Goal: Information Seeking & Learning: Learn about a topic

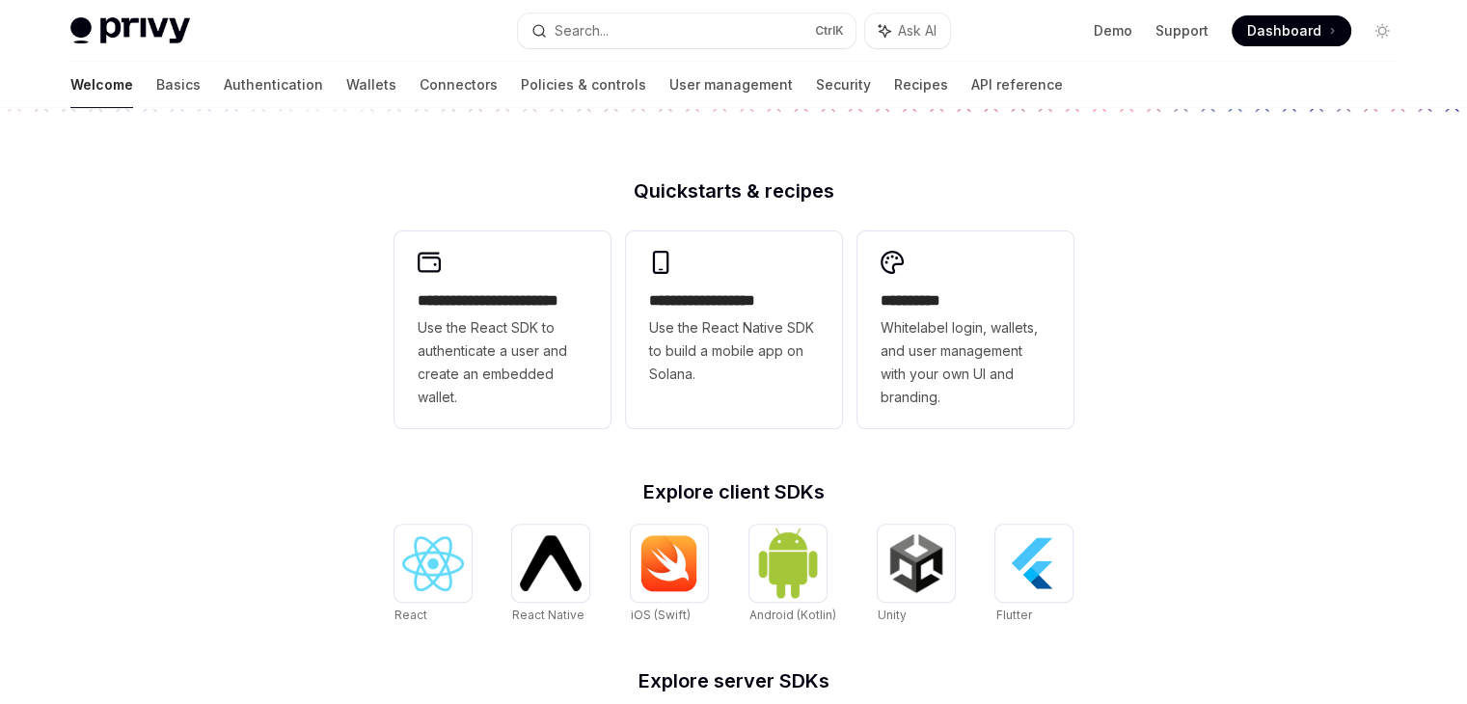
scroll to position [424, 0]
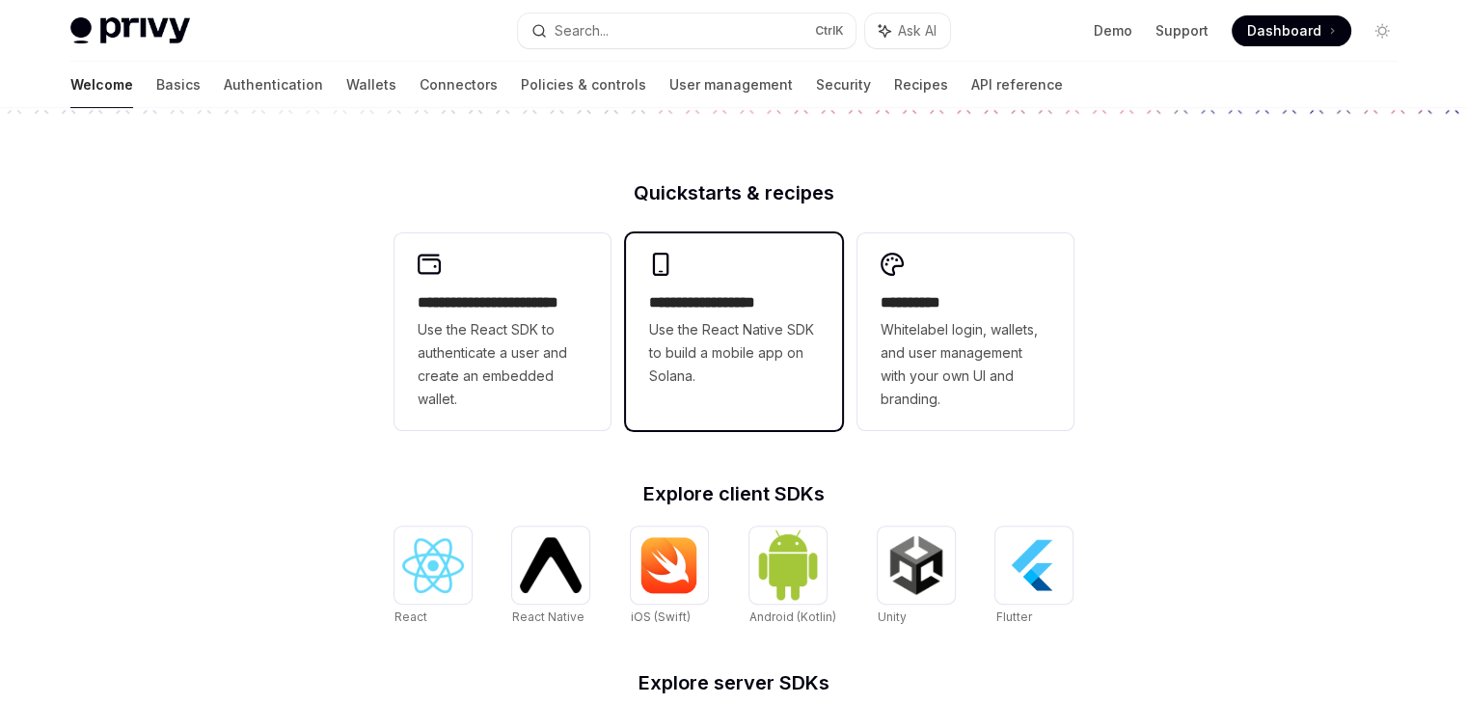
click at [725, 325] on span "Use the React Native SDK to build a mobile app on Solana." at bounding box center [734, 352] width 170 height 69
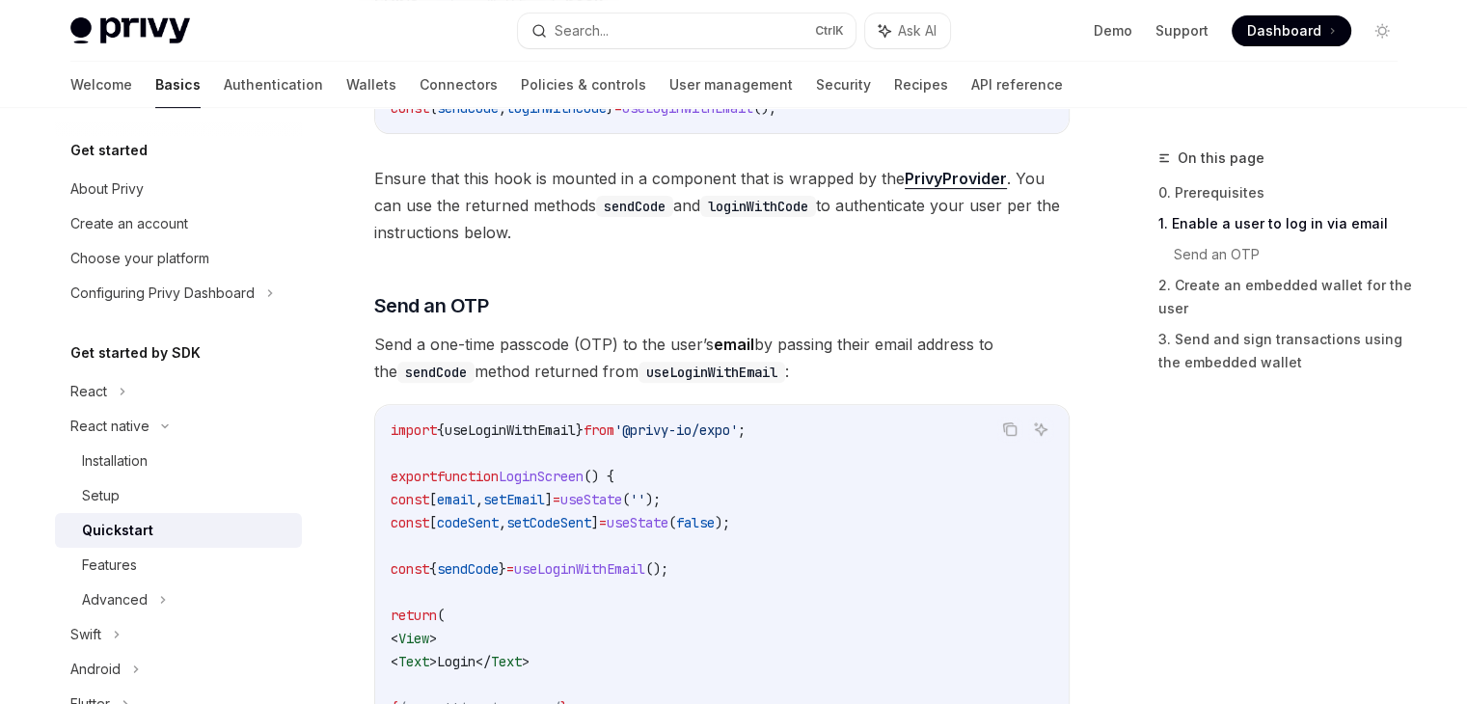
scroll to position [643, 0]
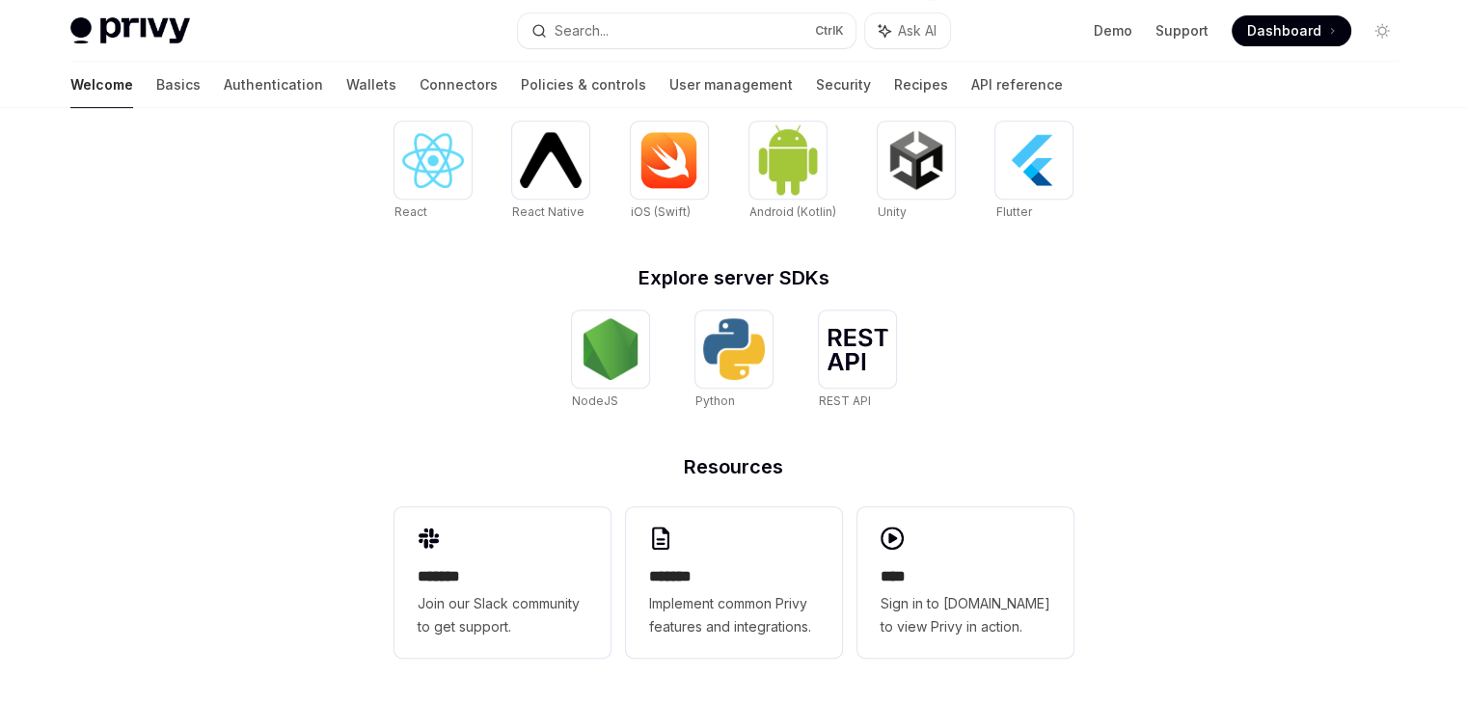
scroll to position [745, 0]
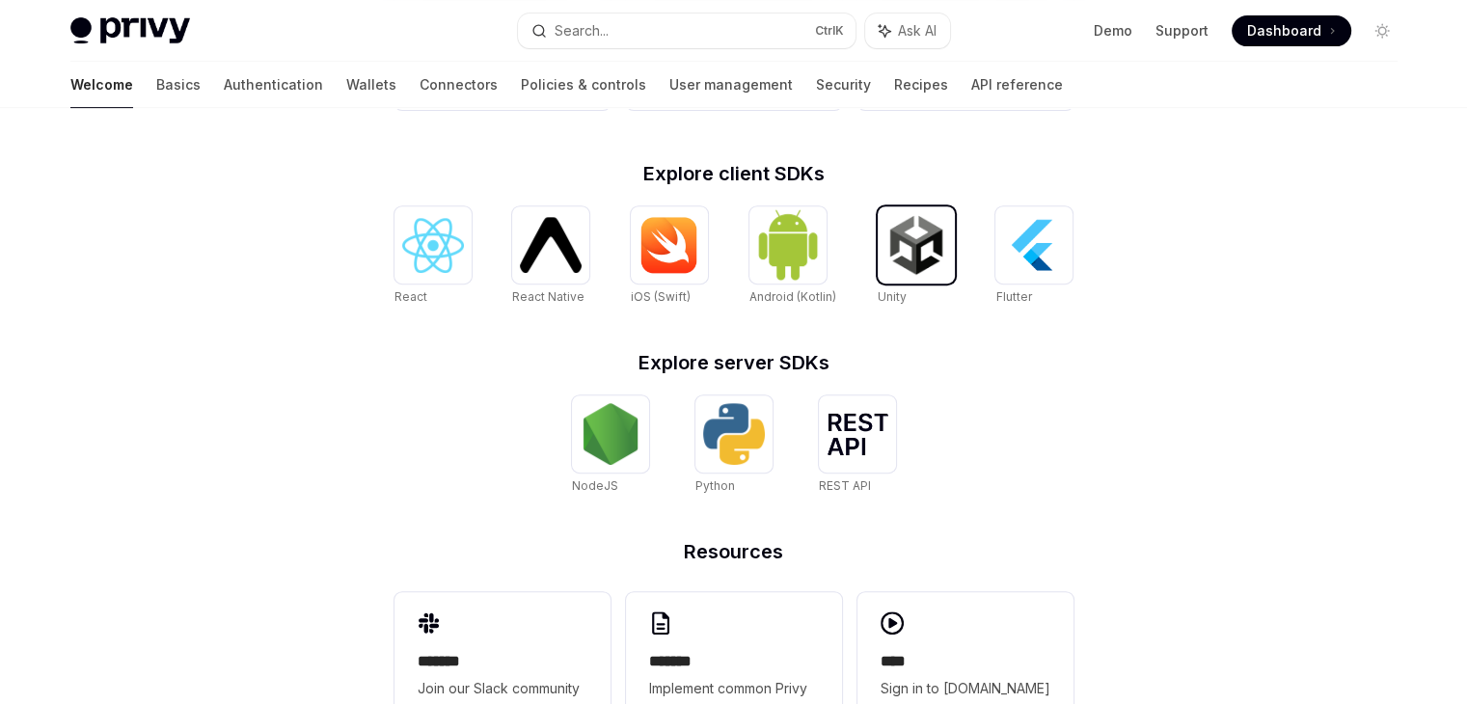
click at [902, 230] on img at bounding box center [916, 245] width 62 height 62
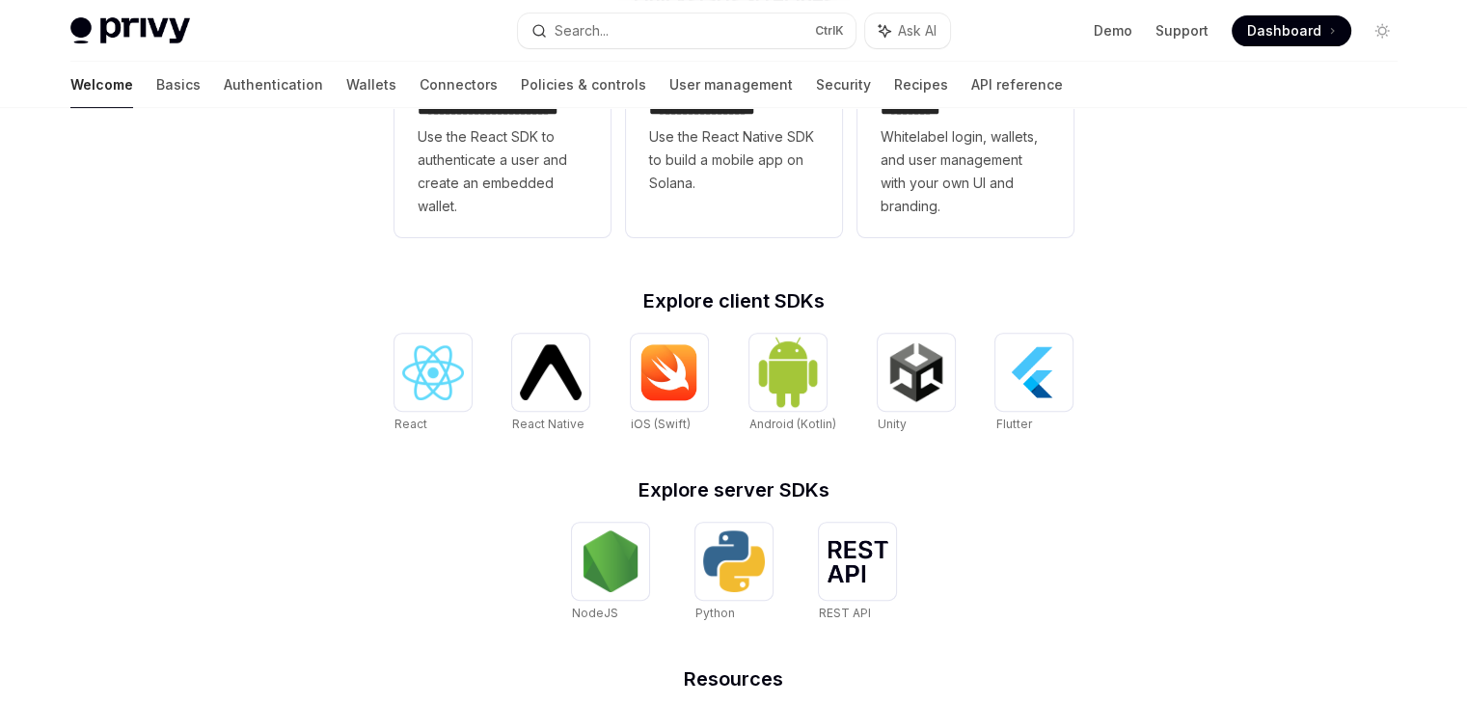
scroll to position [829, 0]
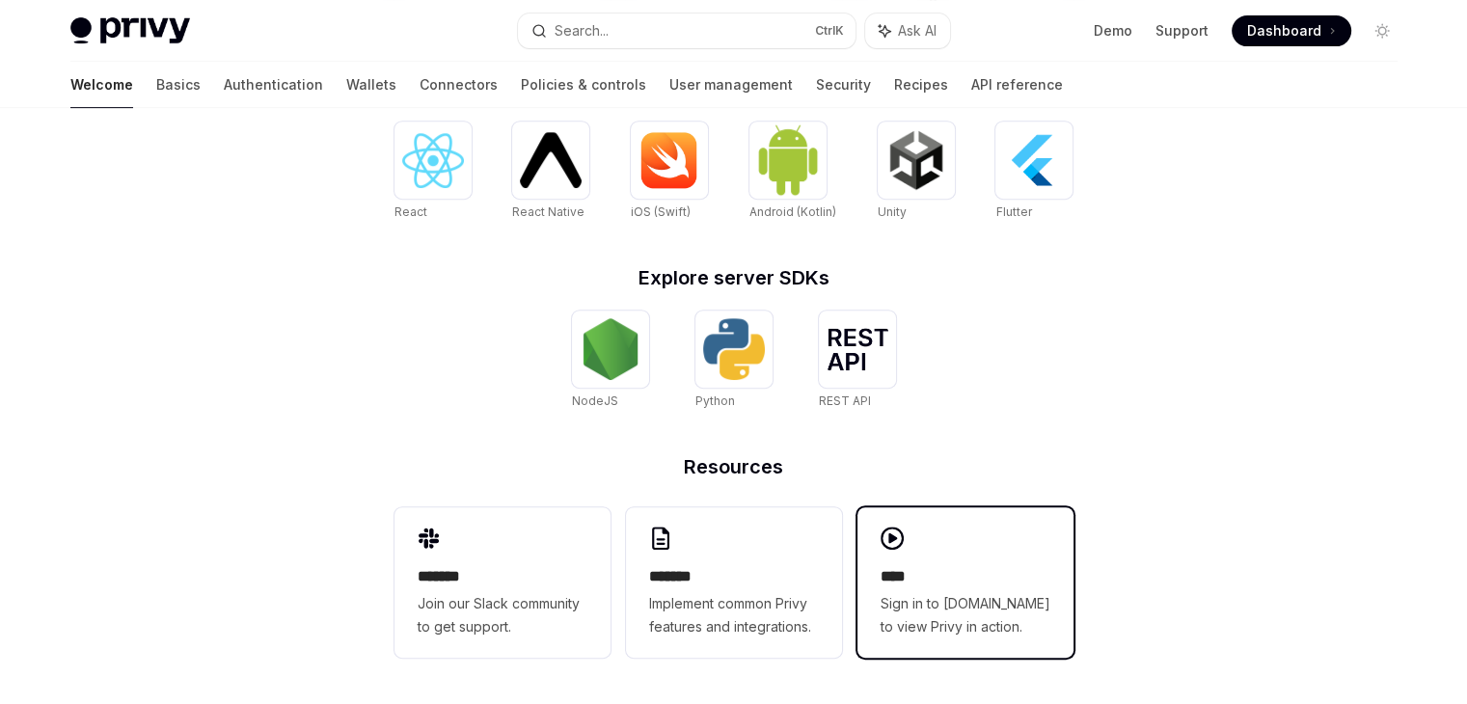
click at [945, 559] on div "**** Sign in to [DOMAIN_NAME] to view Privy in action." at bounding box center [965, 582] width 216 height 150
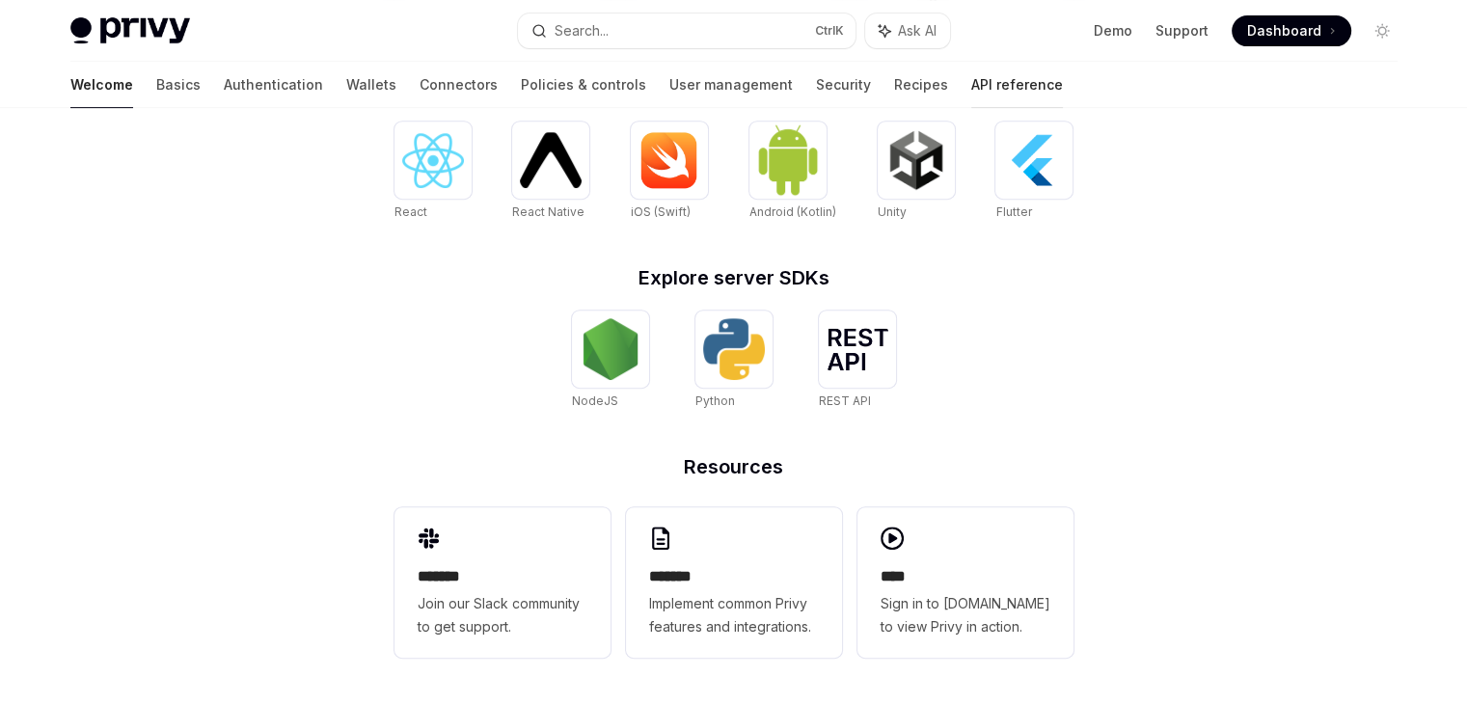
click at [971, 79] on link "API reference" at bounding box center [1017, 85] width 92 height 46
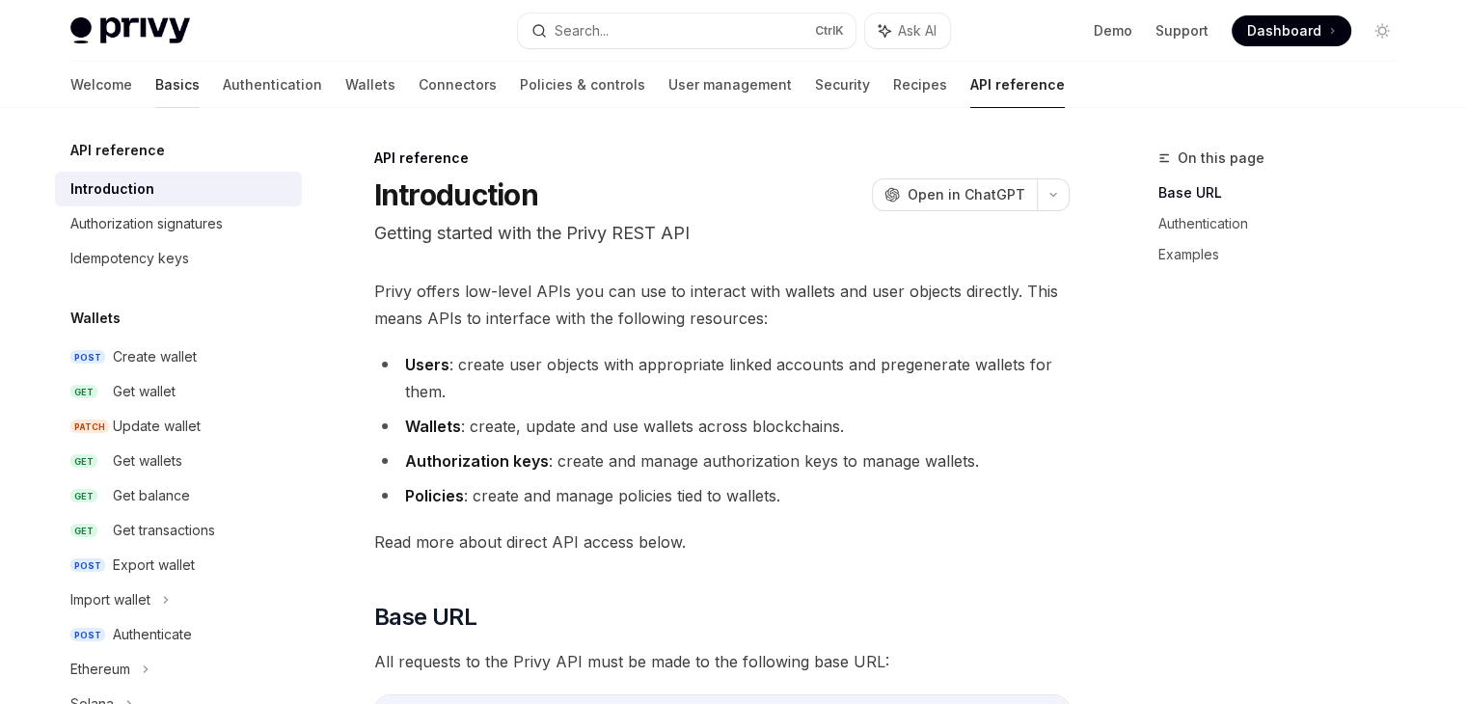
click at [155, 82] on link "Basics" at bounding box center [177, 85] width 44 height 46
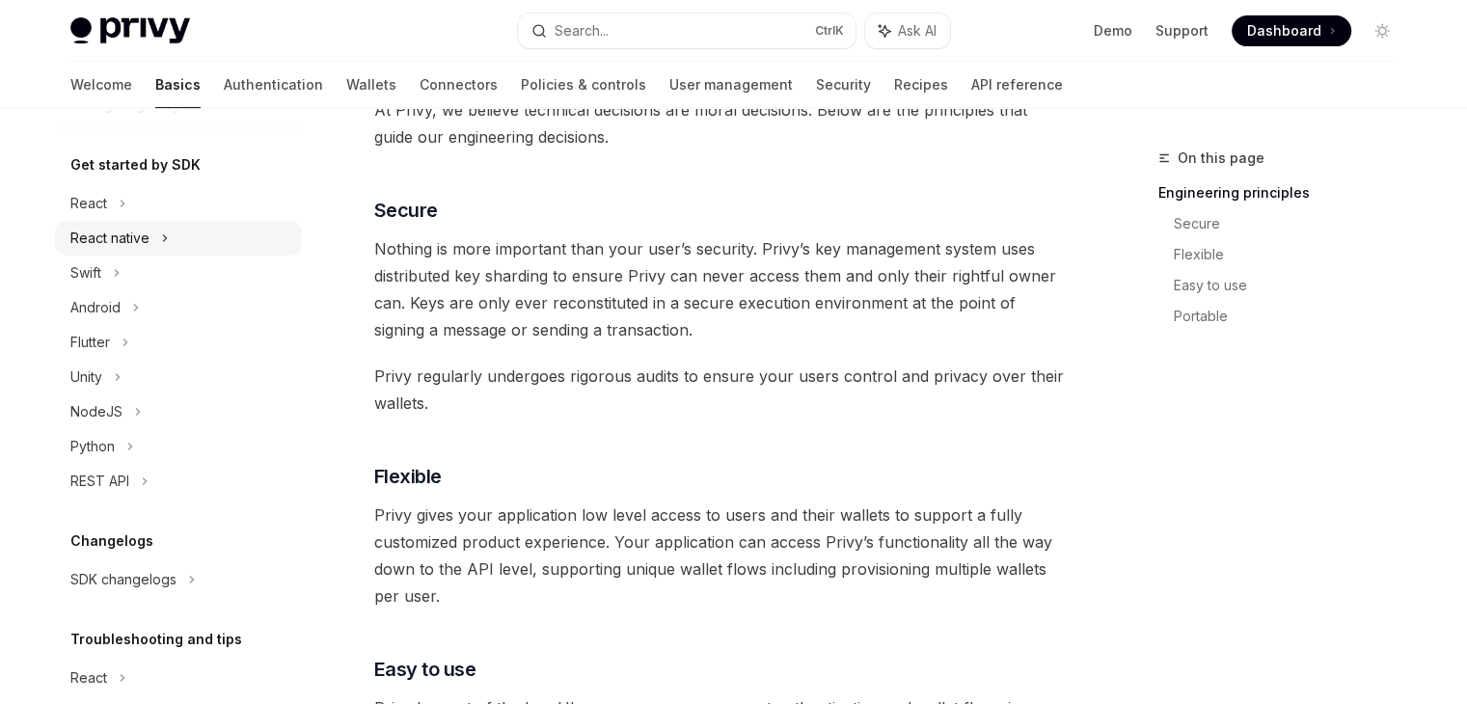
scroll to position [189, 0]
click at [120, 475] on div "REST API" at bounding box center [99, 480] width 59 height 23
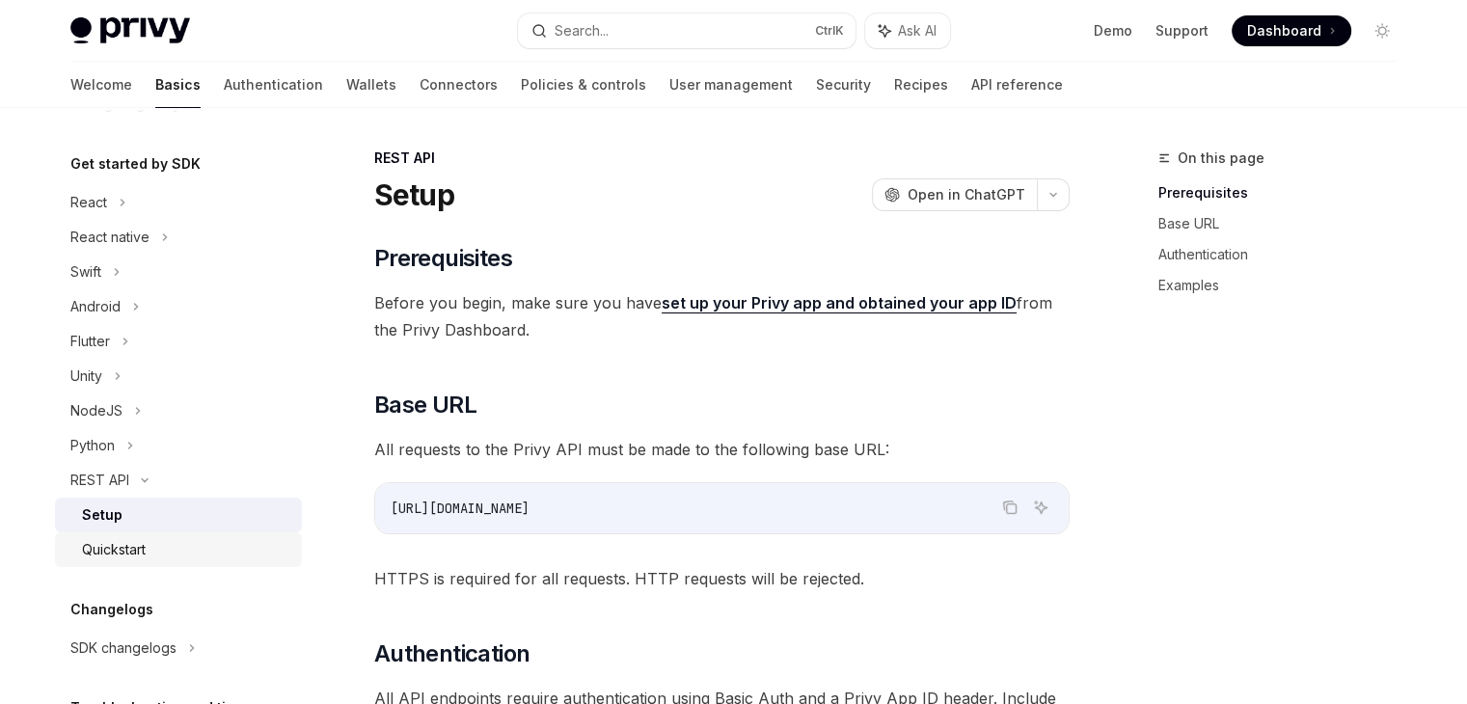
click at [143, 544] on div "Quickstart" at bounding box center [114, 549] width 64 height 23
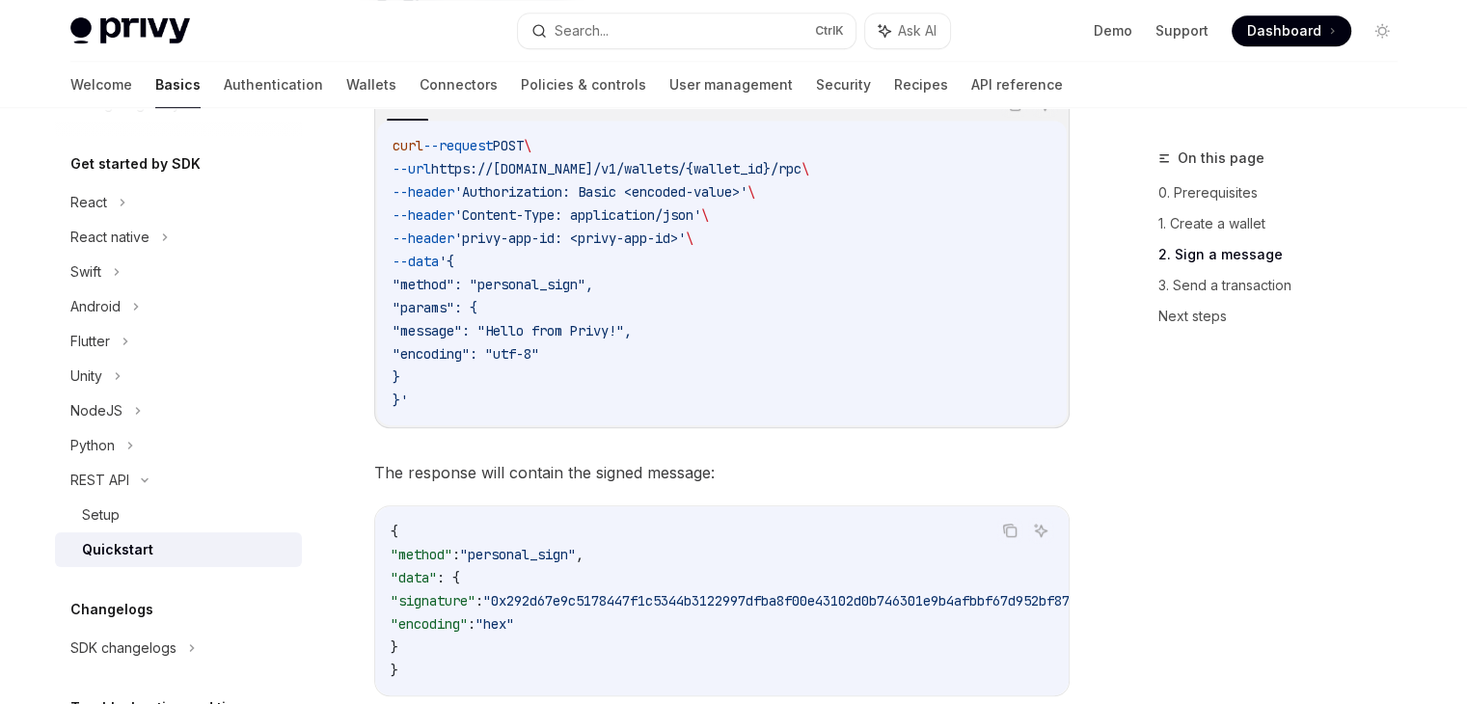
scroll to position [1199, 0]
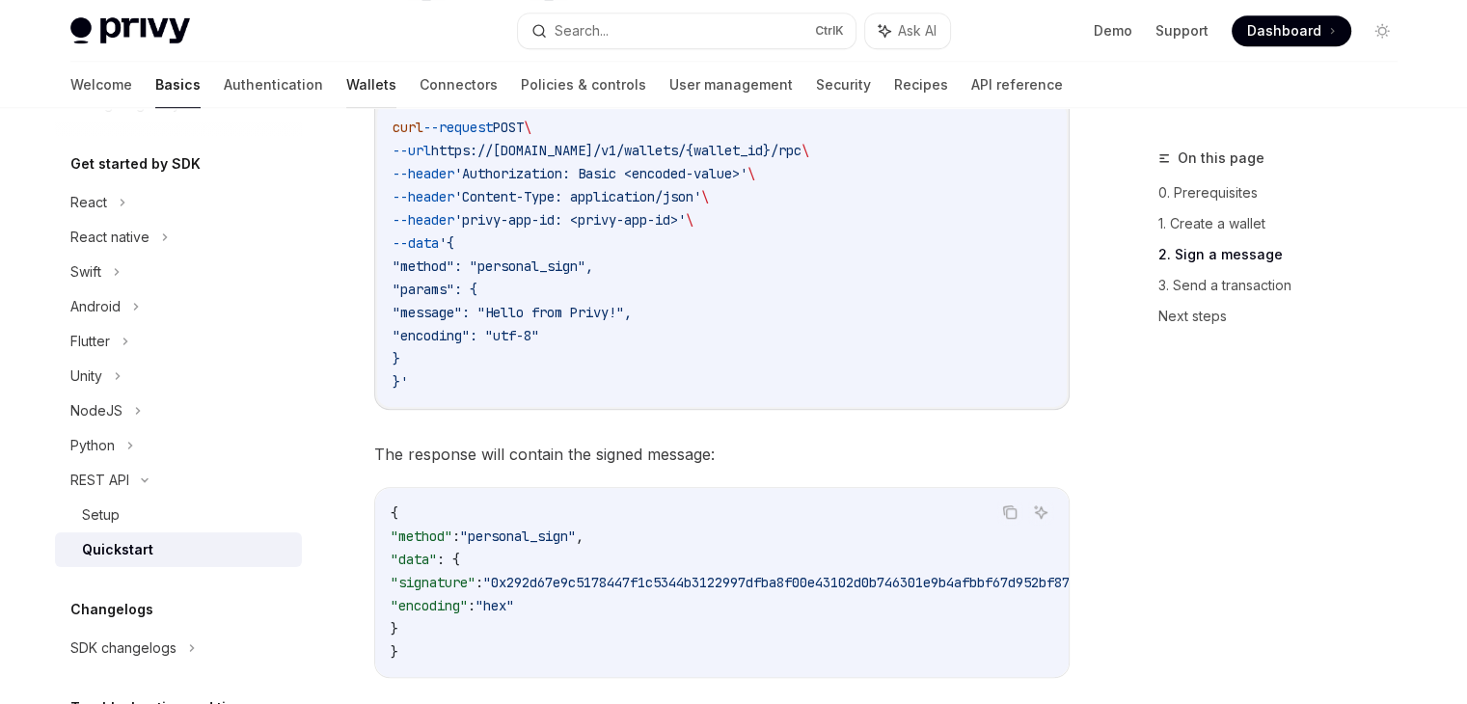
click at [346, 74] on link "Wallets" at bounding box center [371, 85] width 50 height 46
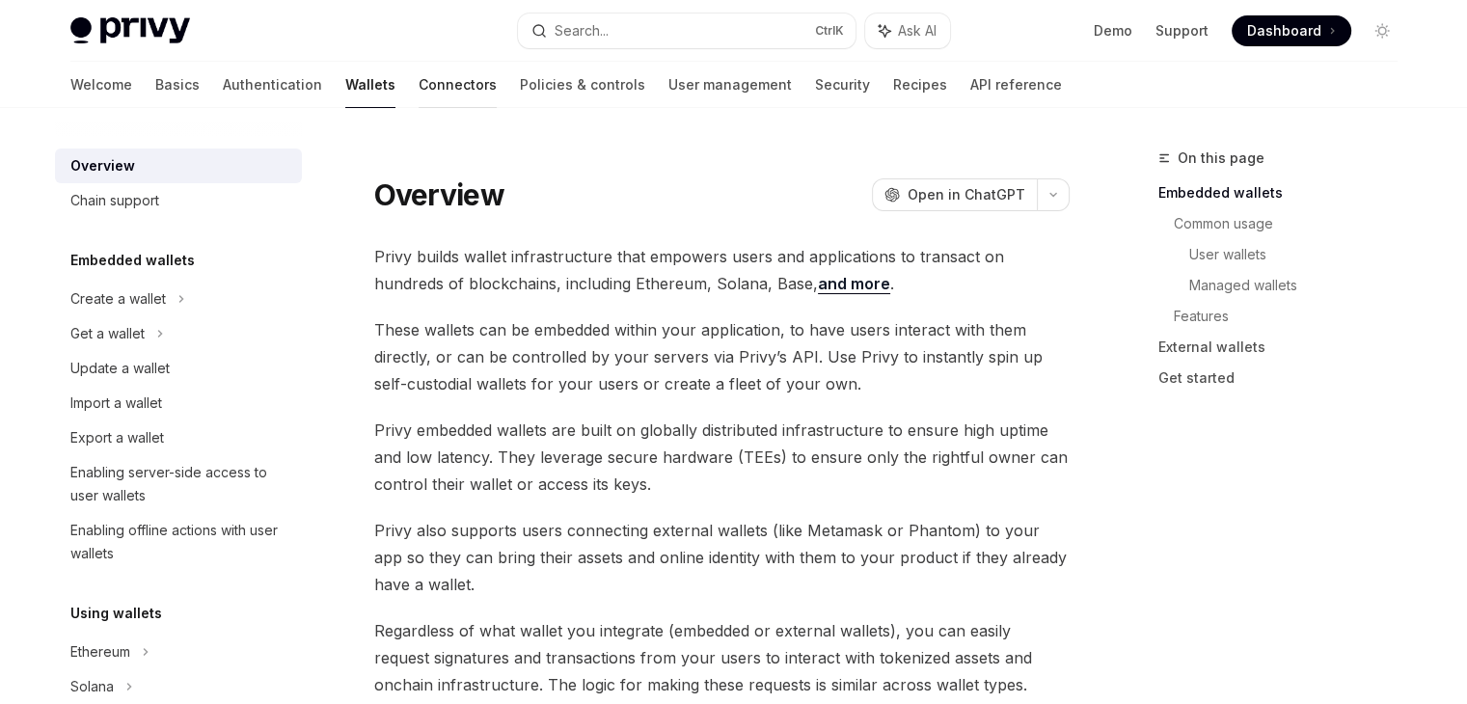
click at [419, 83] on link "Connectors" at bounding box center [458, 85] width 78 height 46
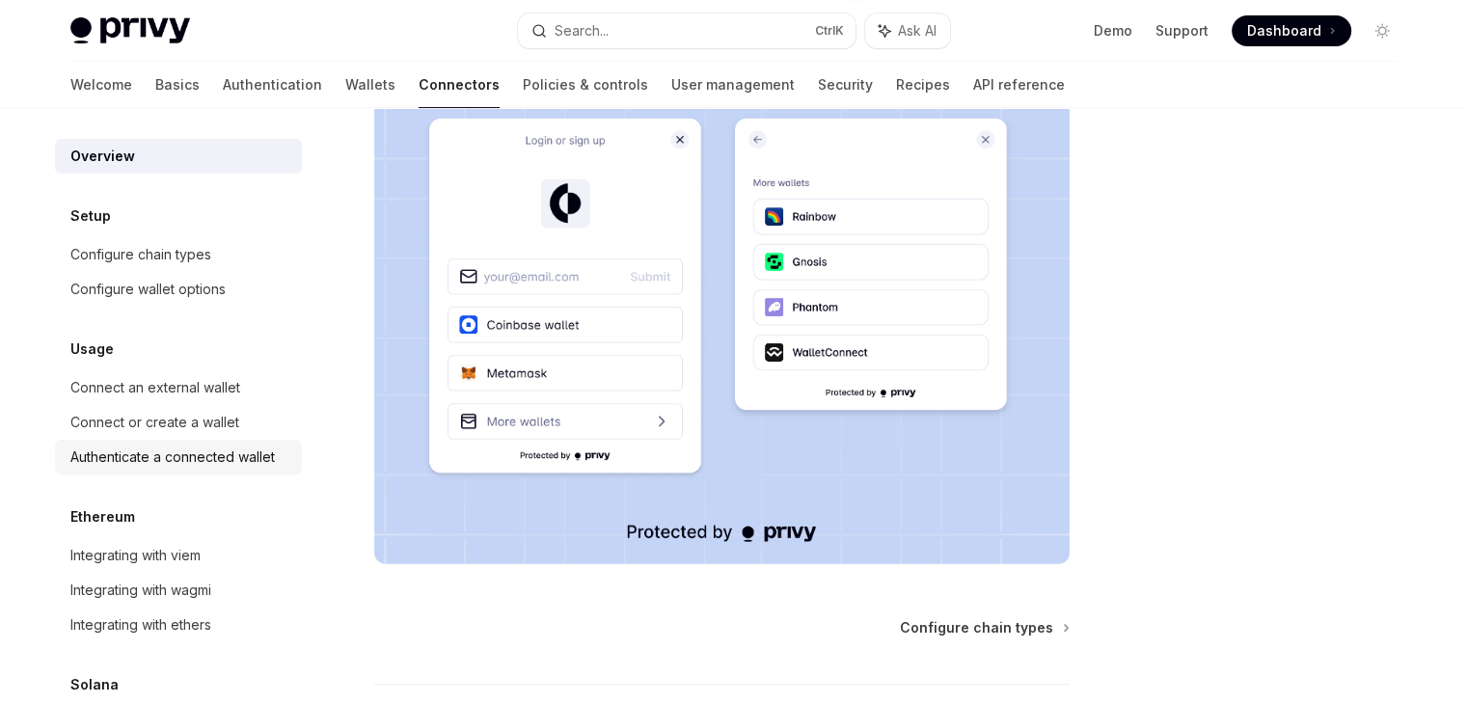
scroll to position [98, 0]
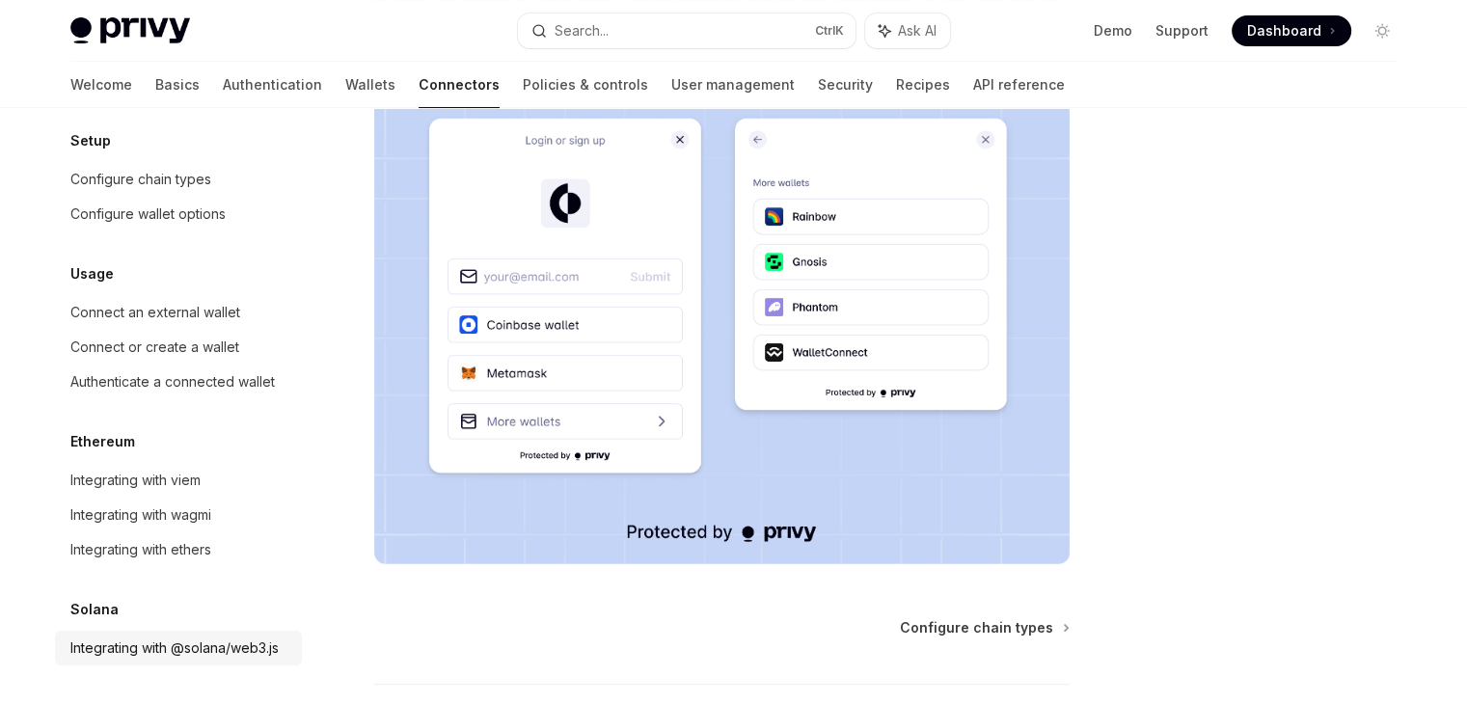
click at [137, 637] on div "Integrating with @solana/web3.js" at bounding box center [174, 648] width 208 height 23
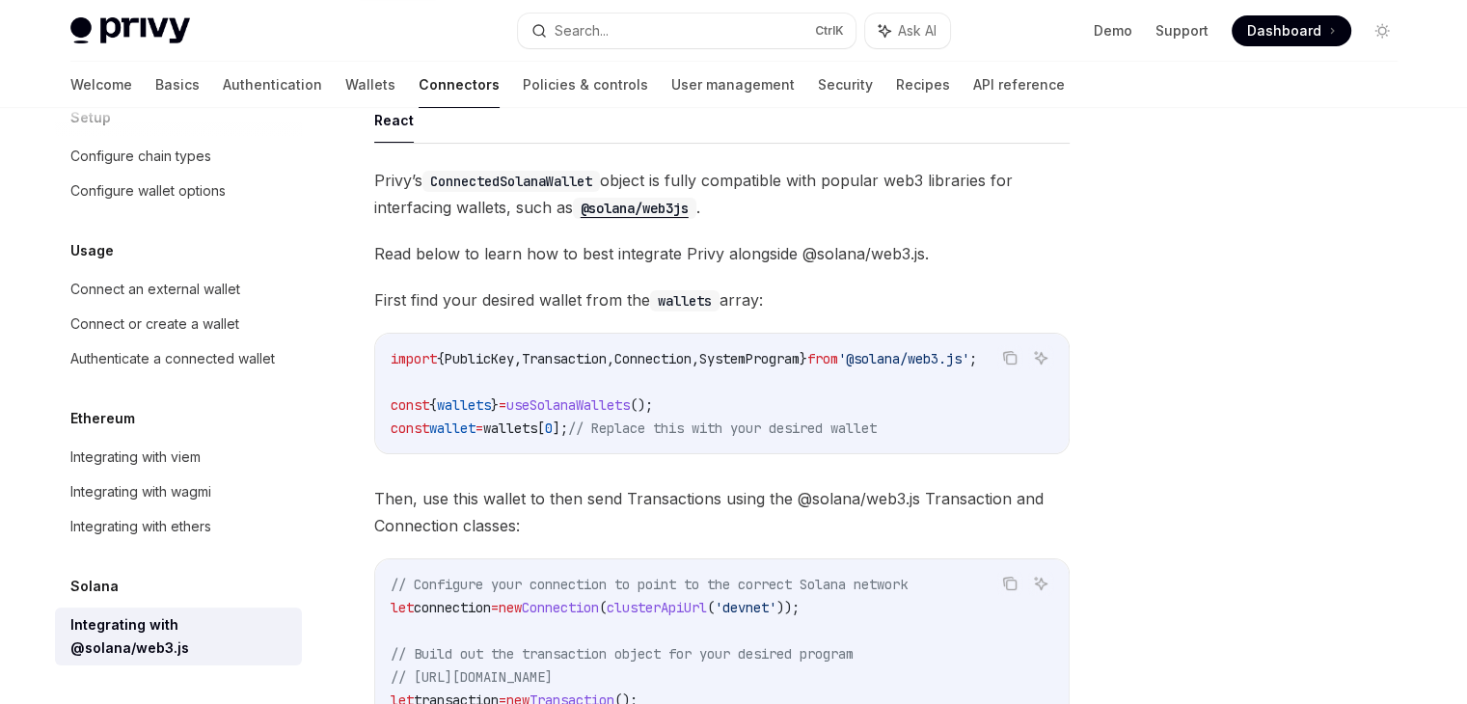
scroll to position [149, 0]
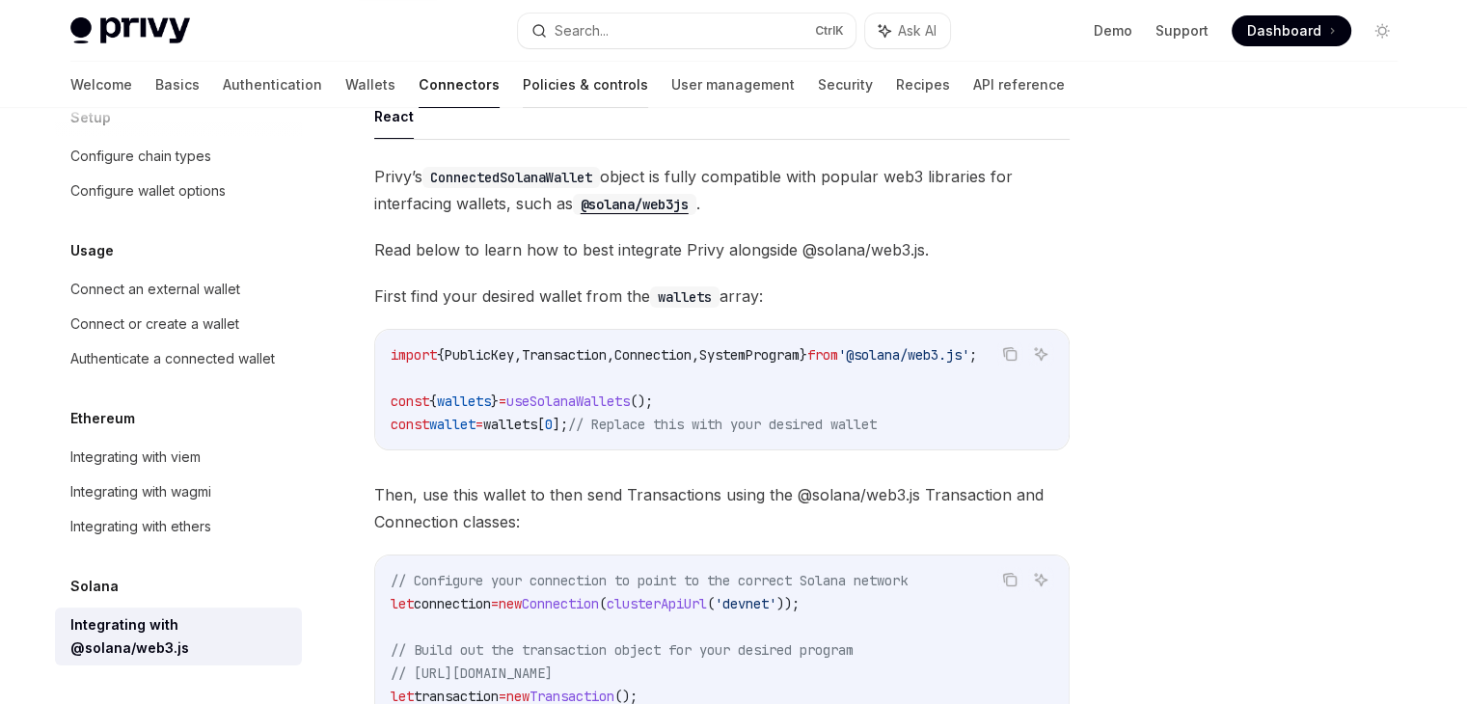
click at [523, 77] on link "Policies & controls" at bounding box center [585, 85] width 125 height 46
type textarea "*"
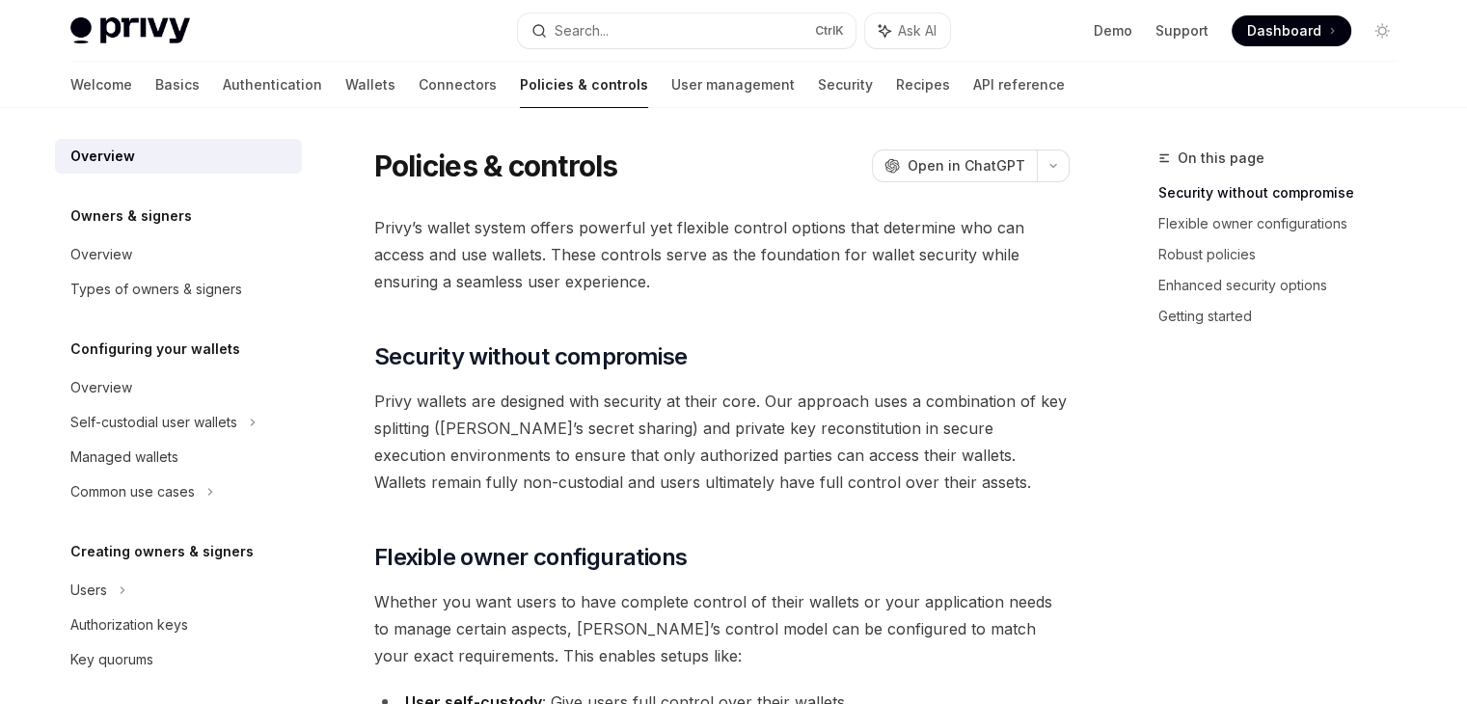
click at [1258, 40] on span "Dashboard" at bounding box center [1284, 30] width 74 height 19
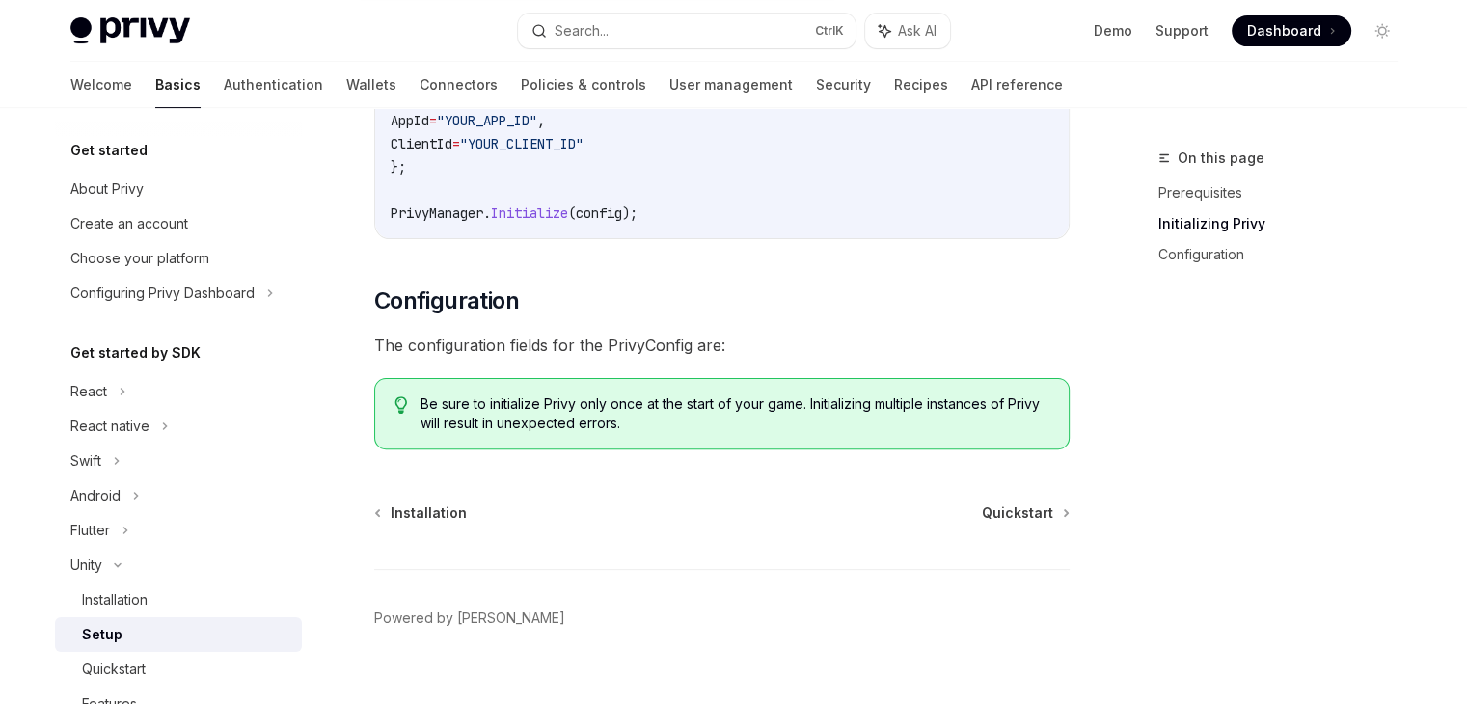
scroll to position [559, 0]
